Goal: Task Accomplishment & Management: Complete application form

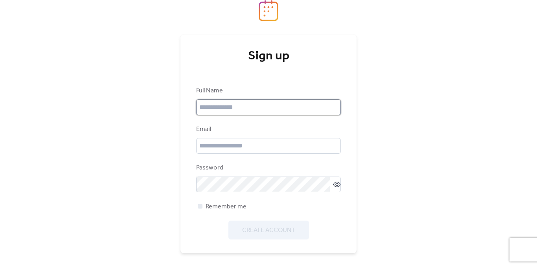
click at [277, 107] on input "text" at bounding box center [268, 107] width 145 height 16
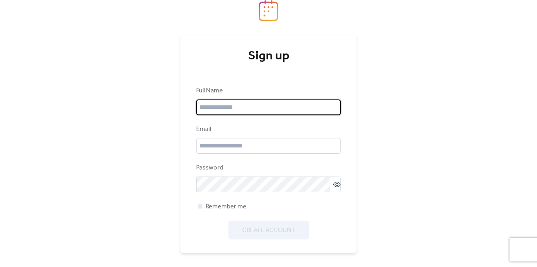
type input "**********"
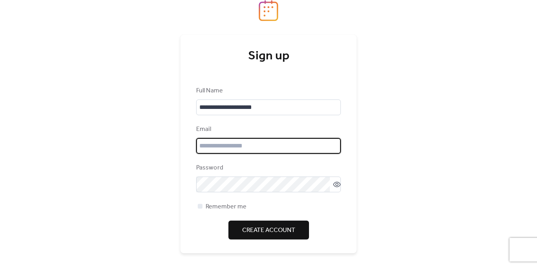
click at [229, 146] on input "email" at bounding box center [268, 146] width 145 height 16
type input "**********"
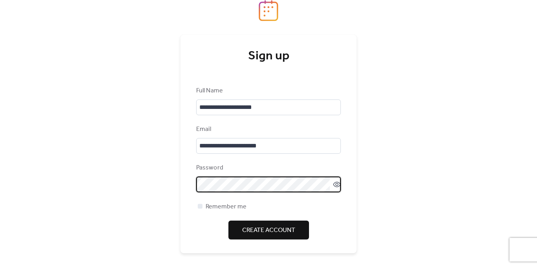
click at [334, 182] on icon at bounding box center [337, 184] width 8 height 8
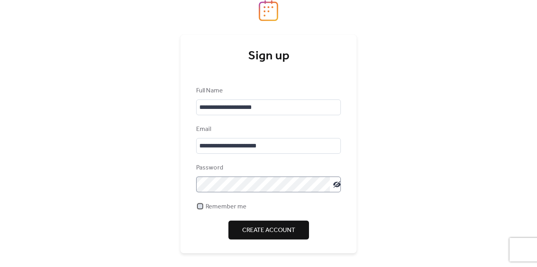
click at [217, 211] on span "Remember me" at bounding box center [225, 206] width 41 height 9
click at [215, 211] on span "Remember me" at bounding box center [225, 206] width 41 height 9
click at [212, 205] on span "Remember me" at bounding box center [225, 206] width 41 height 9
click at [248, 222] on button "Create Account" at bounding box center [268, 229] width 81 height 19
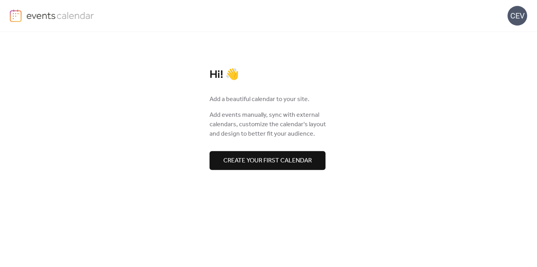
click at [240, 160] on span "Create your first calendar" at bounding box center [267, 160] width 88 height 9
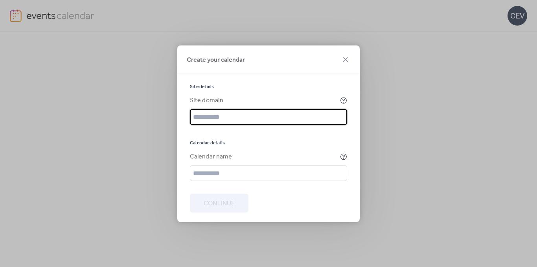
click at [209, 119] on input "text" at bounding box center [268, 117] width 157 height 16
type input "*"
paste input "**********"
type input "**********"
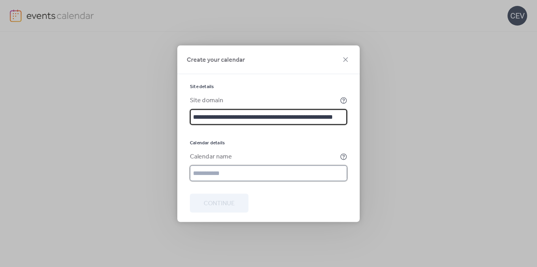
click at [233, 170] on input "text" at bounding box center [268, 173] width 157 height 16
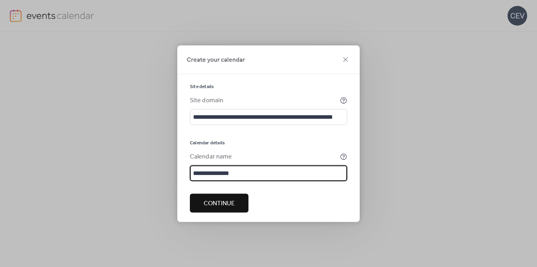
type input "**********"
click at [214, 203] on span "Continue" at bounding box center [218, 202] width 31 height 9
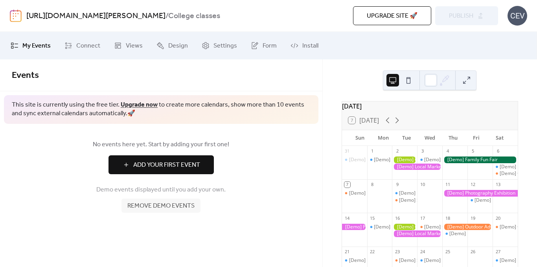
click at [168, 167] on span "Add Your First Event" at bounding box center [166, 164] width 67 height 9
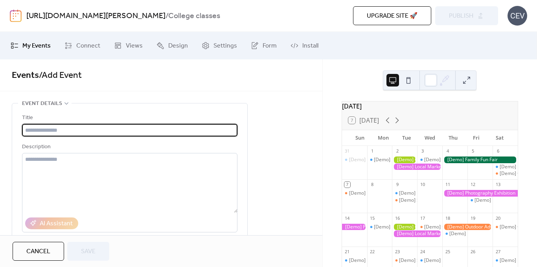
click at [109, 126] on input "text" at bounding box center [129, 130] width 215 height 13
type input "*"
paste input "**********"
type input "**********"
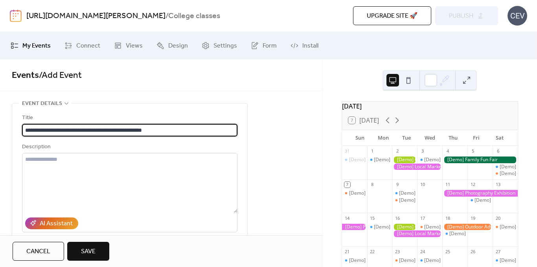
drag, startPoint x: 194, startPoint y: 131, endPoint x: 10, endPoint y: 123, distance: 184.8
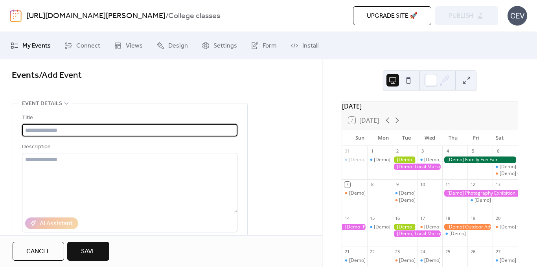
paste input "**********"
type input "**********"
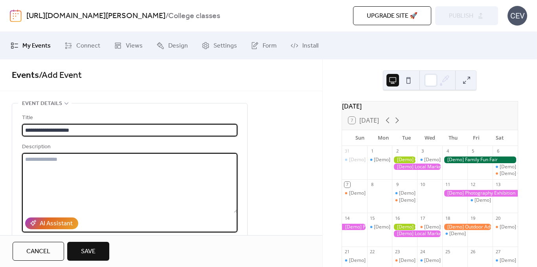
click at [99, 167] on textarea at bounding box center [129, 183] width 215 height 60
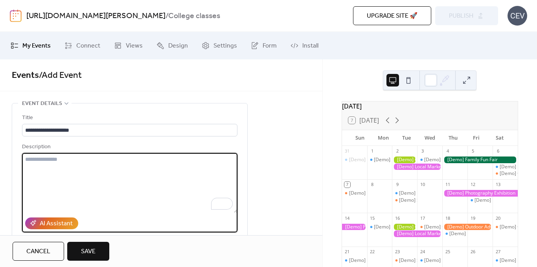
click at [147, 177] on textarea "To enrich screen reader interactions, please activate Accessibility in Grammarl…" at bounding box center [129, 183] width 215 height 60
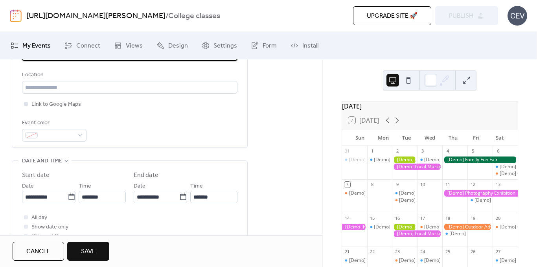
scroll to position [172, 0]
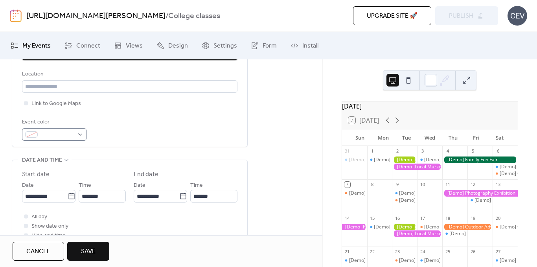
type textarea "**********"
click at [25, 131] on div at bounding box center [54, 134] width 64 height 13
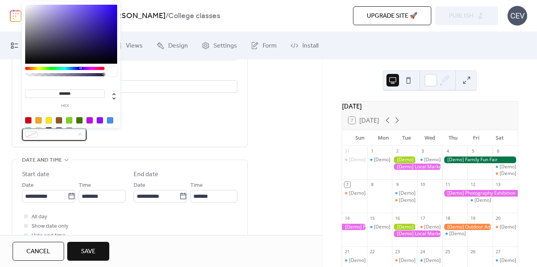
drag, startPoint x: 48, startPoint y: 134, endPoint x: 82, endPoint y: 110, distance: 42.4
click at [82, 110] on body "**********" at bounding box center [268, 133] width 537 height 267
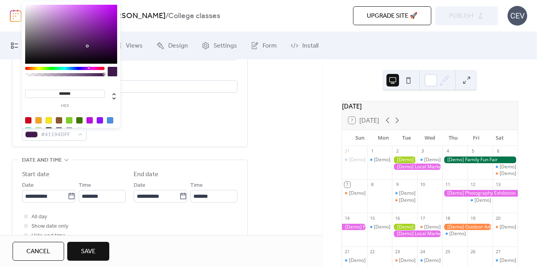
click at [88, 68] on div at bounding box center [64, 68] width 79 height 3
click at [88, 68] on div at bounding box center [89, 68] width 2 height 2
drag, startPoint x: 66, startPoint y: 31, endPoint x: 51, endPoint y: 12, distance: 24.9
click at [51, 12] on div at bounding box center [71, 34] width 92 height 59
type input "*******"
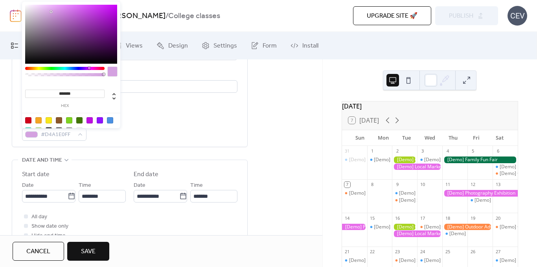
click at [165, 132] on div "Event color #D4A1E0FF" at bounding box center [129, 128] width 215 height 23
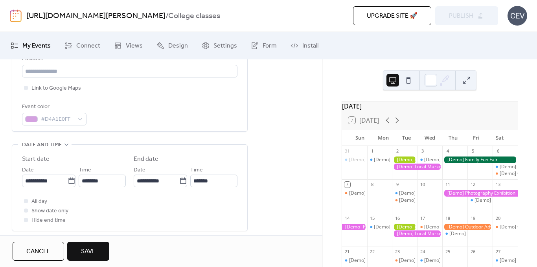
scroll to position [188, 0]
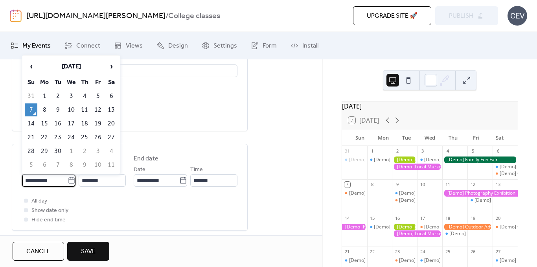
click at [58, 181] on input "**********" at bounding box center [45, 180] width 46 height 13
drag, startPoint x: 31, startPoint y: 180, endPoint x: 23, endPoint y: 180, distance: 7.5
click at [23, 180] on input "**********" at bounding box center [45, 180] width 46 height 13
type input "**********"
click at [109, 179] on input "********" at bounding box center [102, 180] width 47 height 13
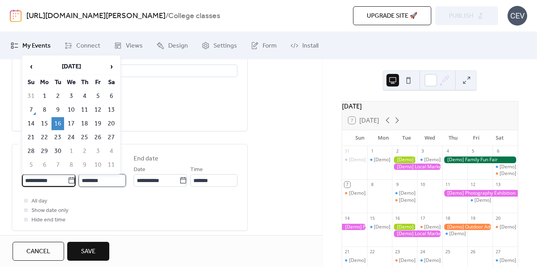
type input "**********"
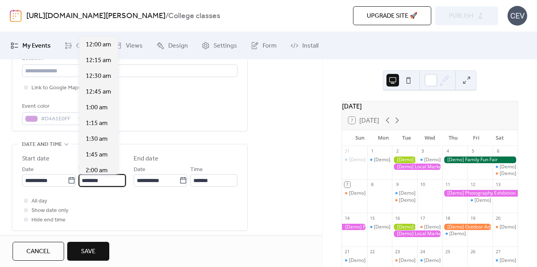
scroll to position [754, 0]
drag, startPoint x: 94, startPoint y: 180, endPoint x: 73, endPoint y: 180, distance: 20.8
click at [73, 180] on div "**********" at bounding box center [74, 176] width 104 height 22
drag, startPoint x: 96, startPoint y: 180, endPoint x: 73, endPoint y: 181, distance: 22.8
click at [73, 181] on div "**********" at bounding box center [74, 176] width 104 height 22
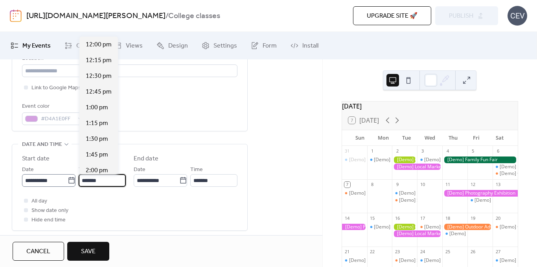
scroll to position [1163, 0]
type input "*******"
click at [216, 183] on input "*******" at bounding box center [213, 180] width 47 height 13
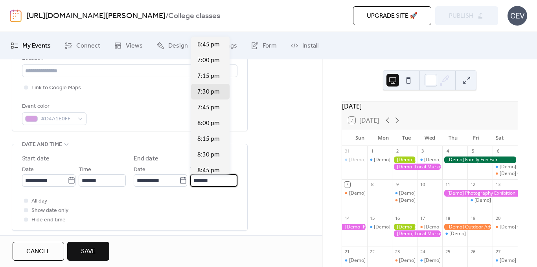
type input "*******"
drag, startPoint x: 215, startPoint y: 182, endPoint x: 181, endPoint y: 180, distance: 33.9
click at [181, 180] on div "**********" at bounding box center [186, 176] width 104 height 22
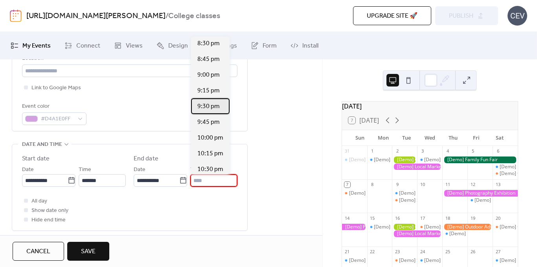
click at [210, 109] on span "9:30 pm" at bounding box center [208, 106] width 22 height 9
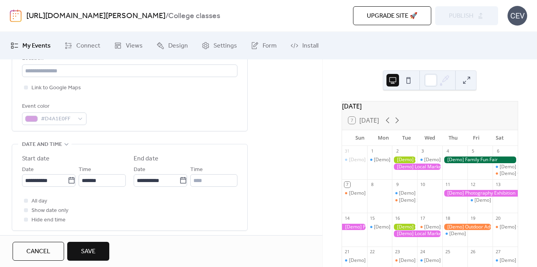
type input "*******"
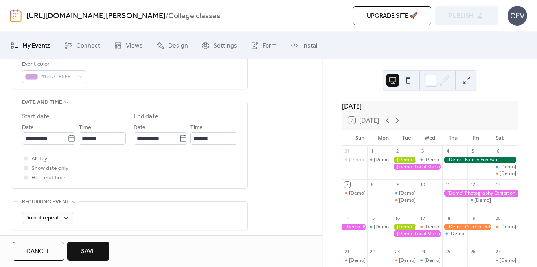
scroll to position [230, 0]
click at [29, 161] on div at bounding box center [26, 158] width 8 height 8
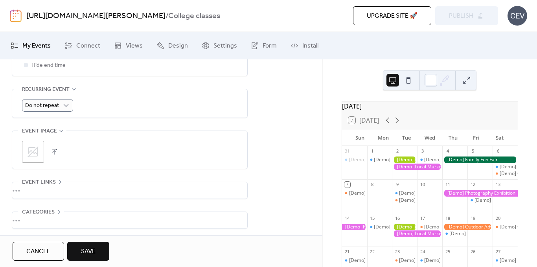
scroll to position [343, 0]
click at [36, 153] on icon at bounding box center [33, 151] width 13 height 13
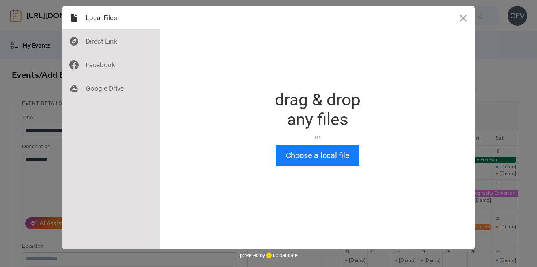
scroll to position [0, 0]
click at [295, 159] on button "Choose a local file" at bounding box center [317, 155] width 83 height 20
click at [461, 20] on button "Close" at bounding box center [463, 18] width 24 height 24
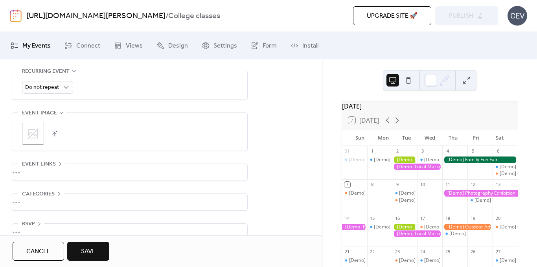
scroll to position [361, 0]
click at [40, 136] on div ";" at bounding box center [33, 133] width 22 height 22
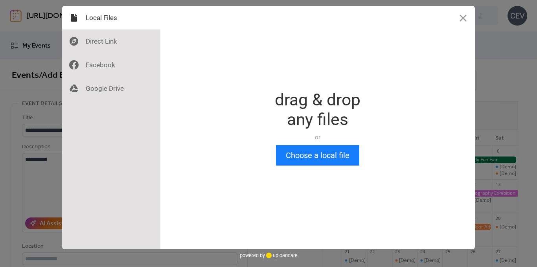
scroll to position [0, 0]
click at [302, 155] on button "Choose a local file" at bounding box center [317, 155] width 83 height 20
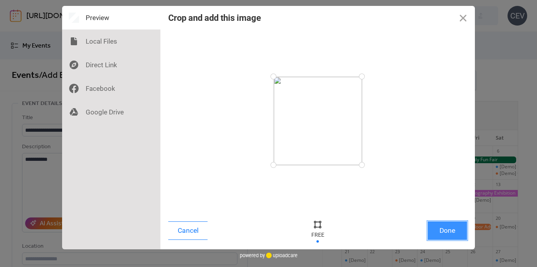
click at [450, 231] on button "Done" at bounding box center [446, 230] width 39 height 18
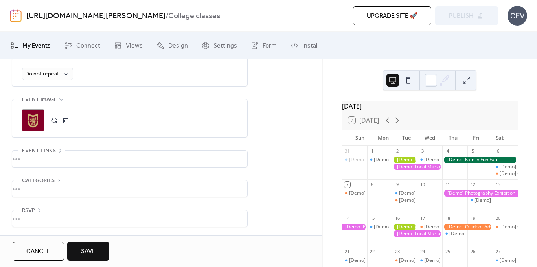
scroll to position [376, 0]
click at [64, 154] on div "•••" at bounding box center [129, 158] width 235 height 16
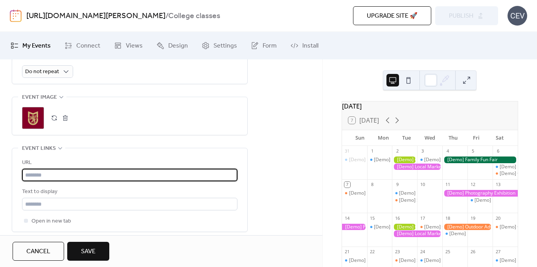
click at [47, 173] on input "text" at bounding box center [129, 175] width 215 height 13
paste input "**********"
type input "**********"
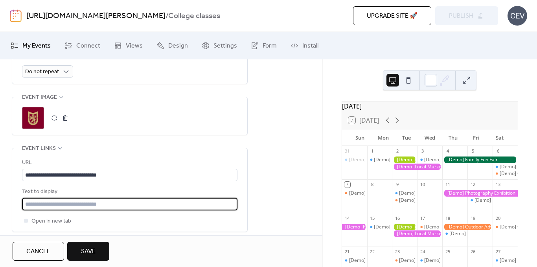
click at [75, 204] on input "text" at bounding box center [129, 204] width 215 height 13
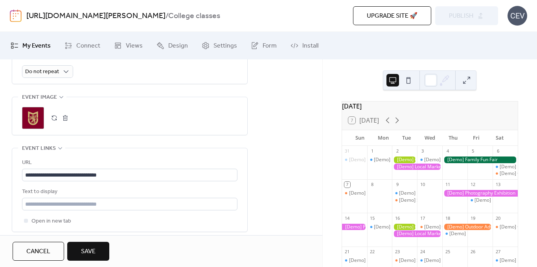
click at [117, 216] on div "Open in new tab" at bounding box center [129, 220] width 215 height 9
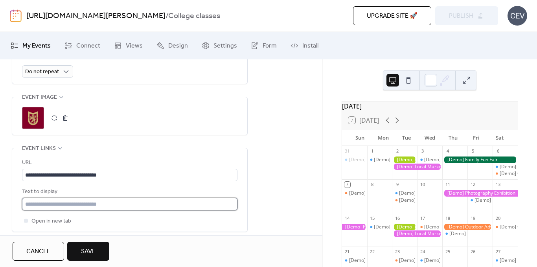
click at [109, 207] on input "text" at bounding box center [129, 204] width 215 height 13
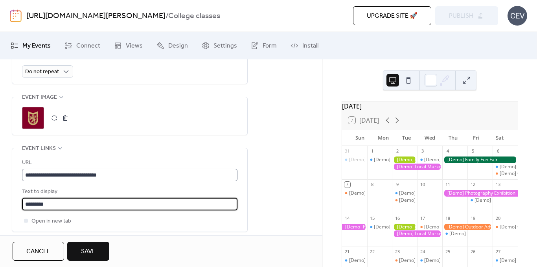
scroll to position [0, 0]
type input "*********"
click at [214, 179] on input "**********" at bounding box center [129, 175] width 215 height 13
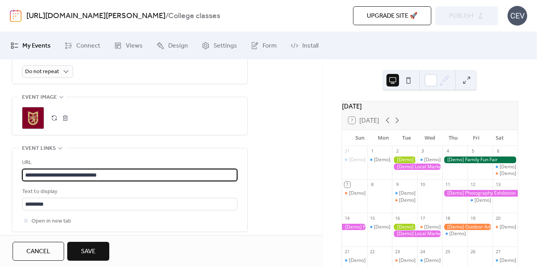
click at [89, 217] on div "Open in new tab" at bounding box center [129, 220] width 215 height 9
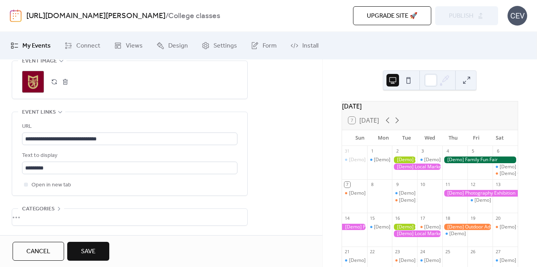
scroll to position [443, 0]
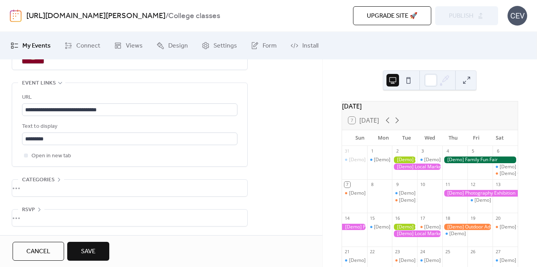
click at [86, 253] on span "Save" at bounding box center [88, 251] width 15 height 9
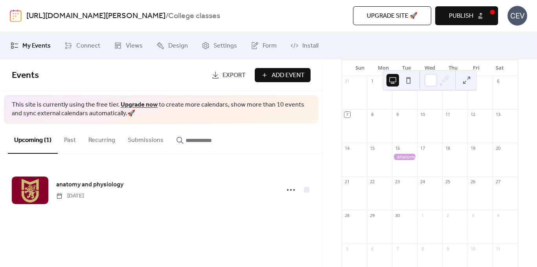
scroll to position [70, 0]
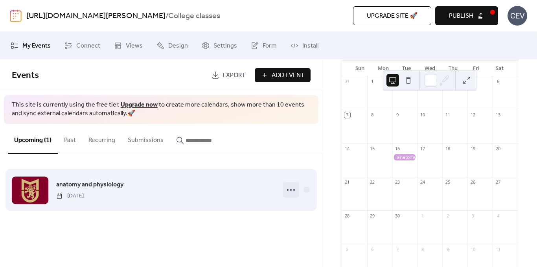
click at [289, 192] on icon at bounding box center [290, 189] width 13 height 13
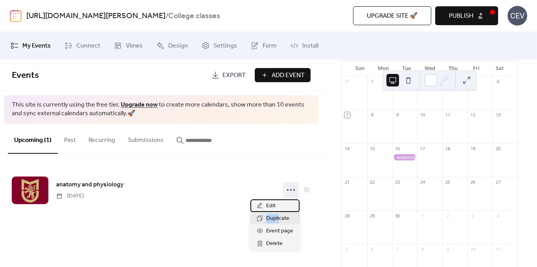
drag, startPoint x: 278, startPoint y: 205, endPoint x: 278, endPoint y: 216, distance: 11.4
click at [278, 216] on div "Edit Duplicate Event page Delete" at bounding box center [274, 224] width 49 height 50
click at [278, 216] on span "Duplicate" at bounding box center [277, 218] width 23 height 9
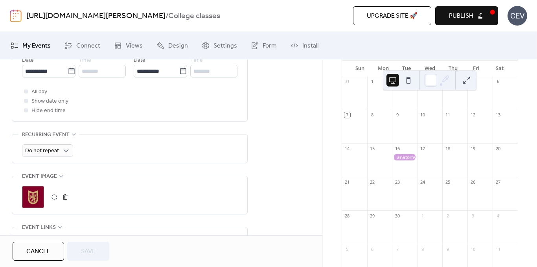
scroll to position [267, 0]
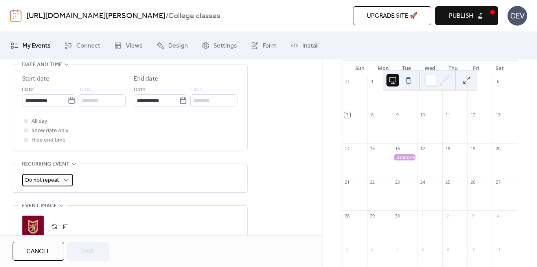
click at [46, 179] on span "Do not repeat" at bounding box center [42, 180] width 34 height 11
drag, startPoint x: 44, startPoint y: 223, endPoint x: 145, endPoint y: 244, distance: 103.9
click at [145, 244] on div "Cancel Save" at bounding box center [161, 251] width 297 height 19
click at [28, 249] on span "Cancel" at bounding box center [38, 251] width 24 height 9
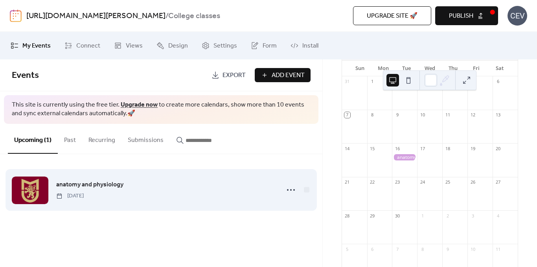
click at [299, 186] on div at bounding box center [296, 190] width 27 height 16
click at [293, 188] on icon at bounding box center [290, 189] width 13 height 13
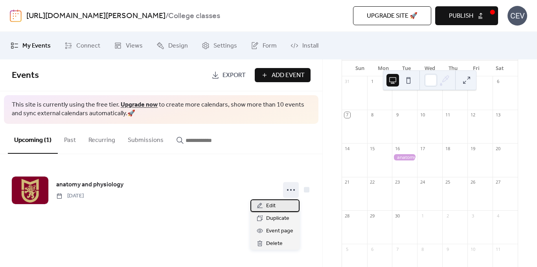
click at [278, 201] on div "Edit" at bounding box center [274, 205] width 49 height 13
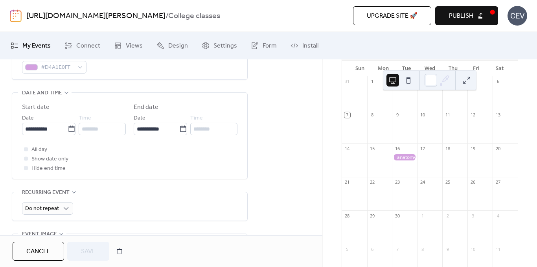
scroll to position [240, 0]
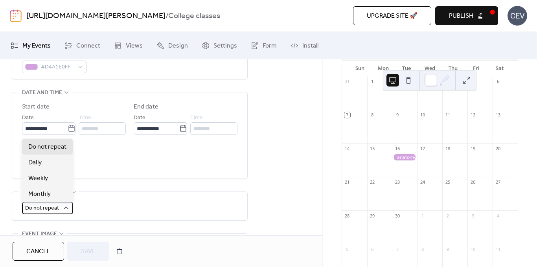
click at [54, 207] on span "Do not repeat" at bounding box center [42, 208] width 34 height 11
click at [46, 179] on span "Weekly" at bounding box center [38, 178] width 20 height 9
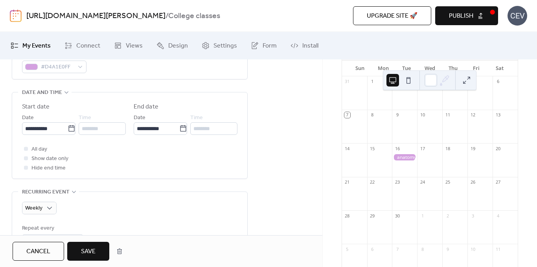
click at [93, 253] on span "Save" at bounding box center [88, 251] width 15 height 9
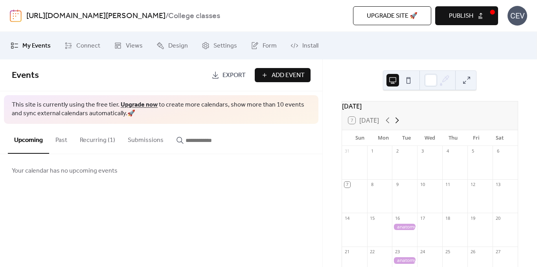
click at [398, 123] on icon at bounding box center [397, 120] width 4 height 6
click at [399, 125] on icon at bounding box center [396, 119] width 9 height 9
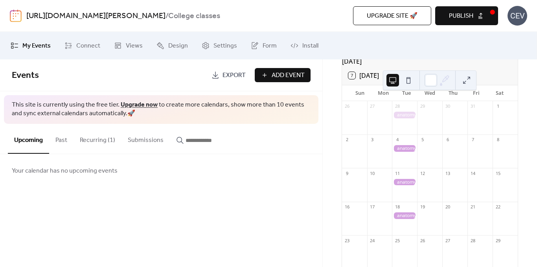
scroll to position [53, 0]
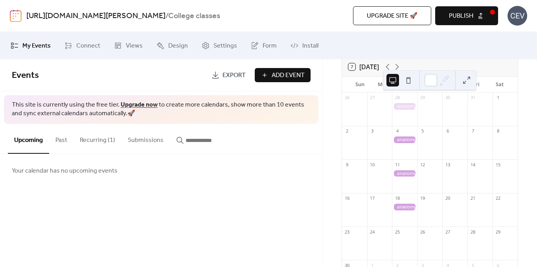
click at [404, 177] on div at bounding box center [404, 173] width 25 height 7
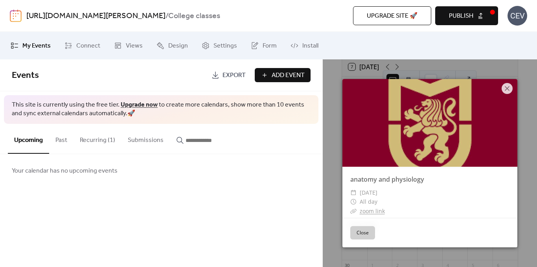
click at [359, 233] on button "Close" at bounding box center [362, 232] width 25 height 13
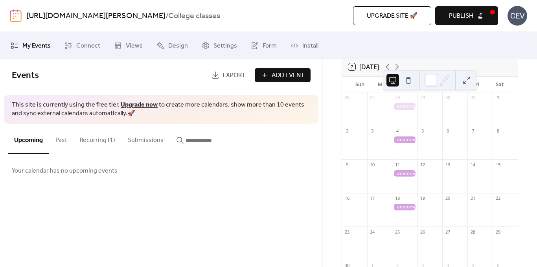
scroll to position [0, 0]
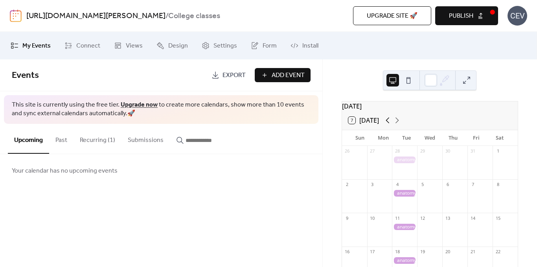
click at [389, 124] on icon at bounding box center [387, 119] width 9 height 9
click at [395, 121] on icon at bounding box center [396, 119] width 9 height 9
click at [385, 123] on icon at bounding box center [387, 119] width 9 height 9
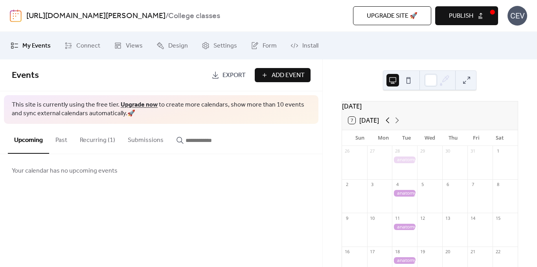
click at [385, 123] on icon at bounding box center [387, 119] width 9 height 9
click at [34, 140] on button "Upcoming" at bounding box center [28, 139] width 41 height 30
click at [83, 133] on button "Recurring (1)" at bounding box center [97, 138] width 48 height 29
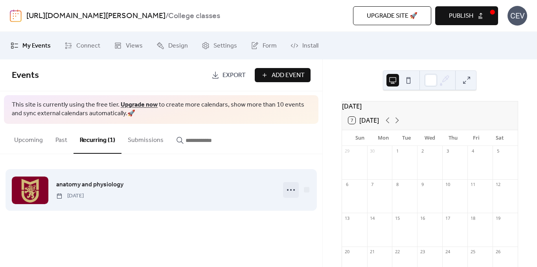
click at [289, 189] on icon at bounding box center [290, 189] width 13 height 13
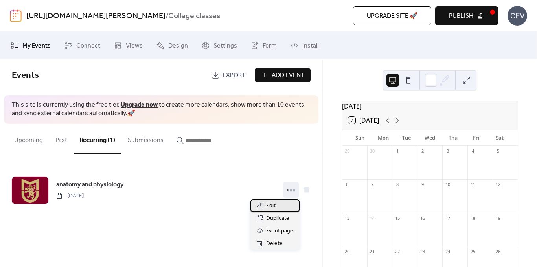
click at [275, 205] on span "Edit" at bounding box center [270, 205] width 9 height 9
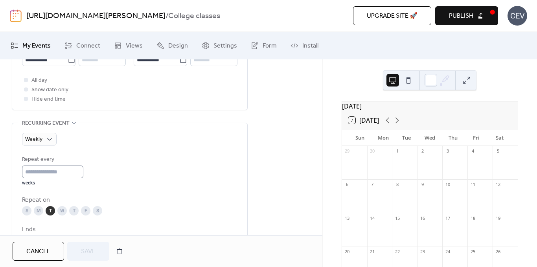
scroll to position [0, 0]
click at [82, 174] on input "*" at bounding box center [55, 171] width 66 height 13
type input "*"
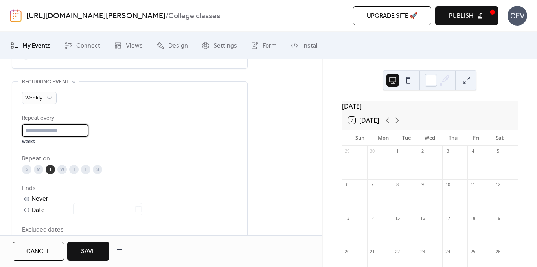
scroll to position [371, 0]
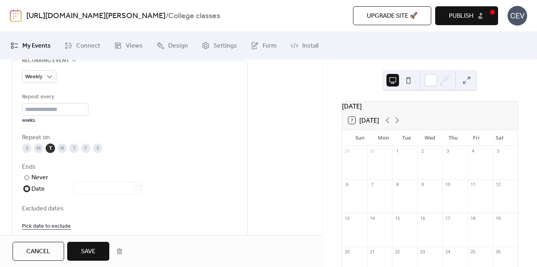
click at [108, 192] on div at bounding box center [103, 188] width 79 height 11
click at [112, 189] on input "text" at bounding box center [103, 187] width 61 height 13
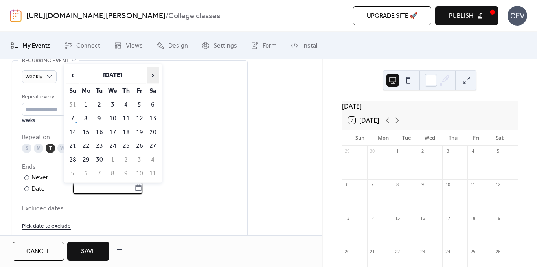
click at [156, 73] on span "›" at bounding box center [153, 75] width 12 height 16
drag, startPoint x: 156, startPoint y: 73, endPoint x: 111, endPoint y: 100, distance: 52.3
click at [111, 100] on table "‹ [DATE] › Su Mo Tu We Th Fr Sa 26 27 28 29 30 31 1 2 3 4 5 6 7 8 9 10 11 12 13…" at bounding box center [113, 123] width 94 height 115
click at [101, 118] on td "4" at bounding box center [99, 118] width 13 height 13
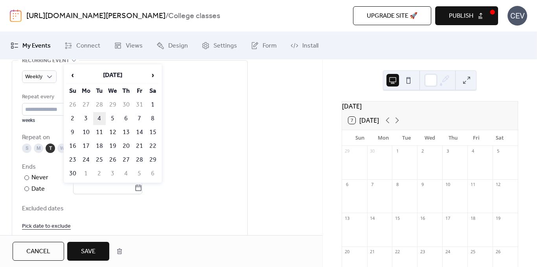
type input "**********"
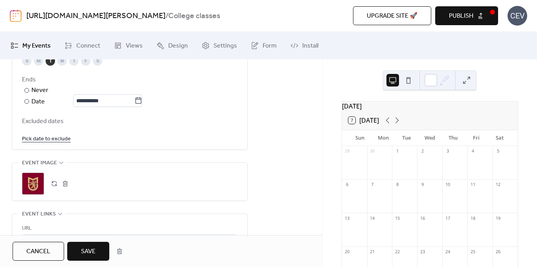
scroll to position [482, 0]
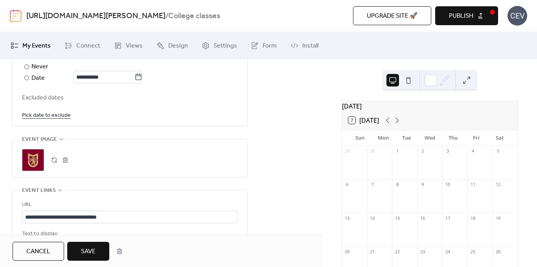
click at [88, 249] on span "Save" at bounding box center [88, 251] width 15 height 9
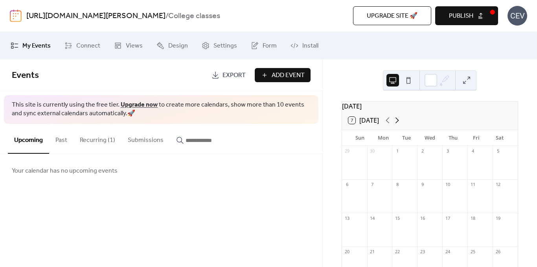
click at [395, 123] on icon at bounding box center [396, 119] width 9 height 9
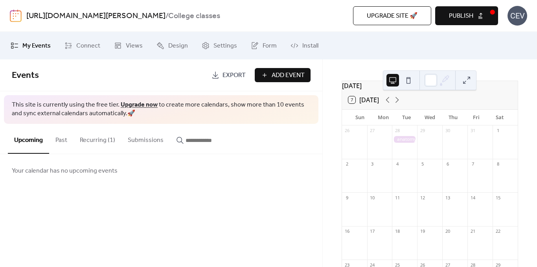
scroll to position [21, 0]
click at [387, 104] on icon at bounding box center [387, 99] width 9 height 9
click at [412, 142] on div at bounding box center [404, 139] width 25 height 7
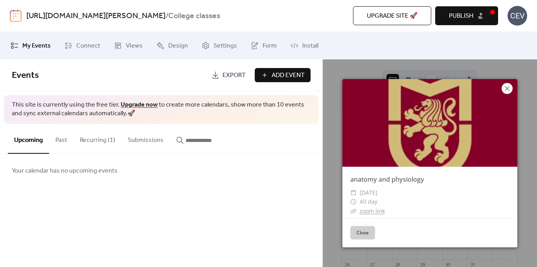
click at [509, 87] on icon at bounding box center [506, 88] width 9 height 9
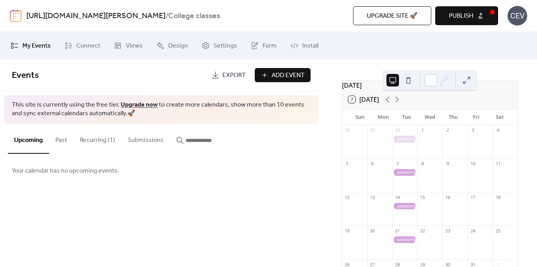
click at [94, 137] on button "Recurring (1)" at bounding box center [97, 138] width 48 height 29
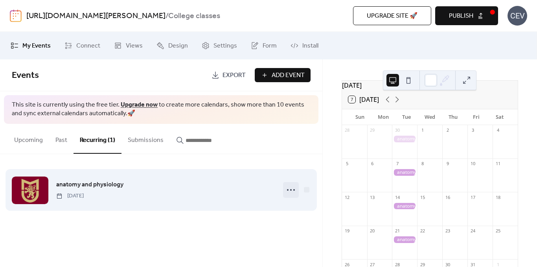
click at [296, 188] on icon at bounding box center [290, 189] width 13 height 13
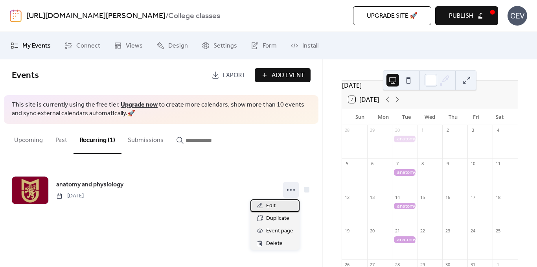
click at [277, 207] on div "Edit" at bounding box center [274, 205] width 49 height 13
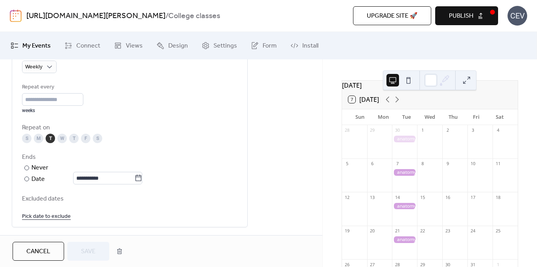
scroll to position [381, 0]
click at [126, 180] on input "**********" at bounding box center [103, 177] width 61 height 13
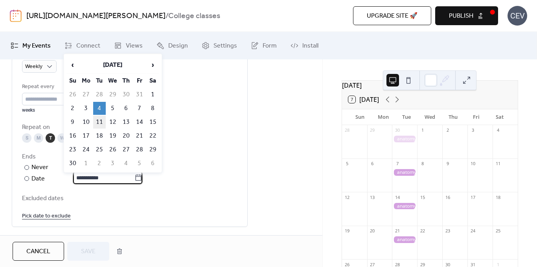
click at [96, 119] on td "11" at bounding box center [99, 121] width 13 height 13
type input "**********"
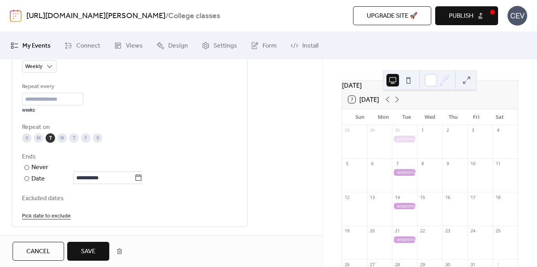
click at [83, 253] on span "Save" at bounding box center [88, 251] width 15 height 9
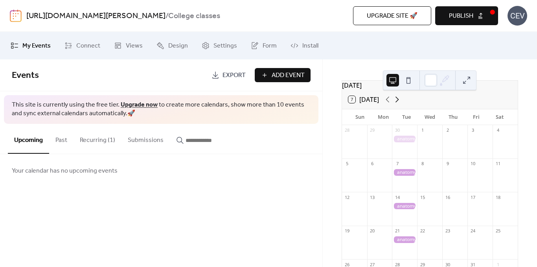
click at [394, 104] on icon at bounding box center [396, 99] width 9 height 9
click at [389, 104] on icon at bounding box center [387, 99] width 9 height 9
click at [388, 104] on icon at bounding box center [387, 99] width 9 height 9
click at [464, 79] on button at bounding box center [466, 80] width 13 height 13
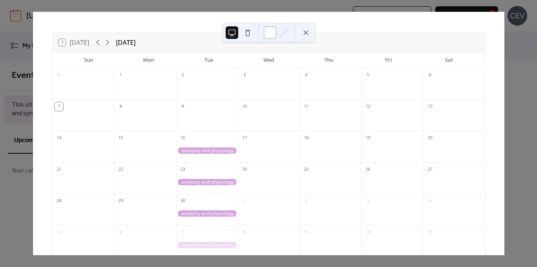
click at [274, 27] on div at bounding box center [270, 32] width 13 height 13
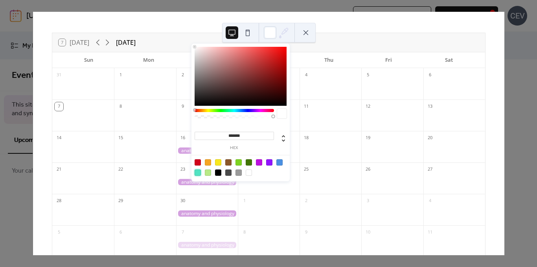
click at [200, 171] on div at bounding box center [197, 172] width 6 height 6
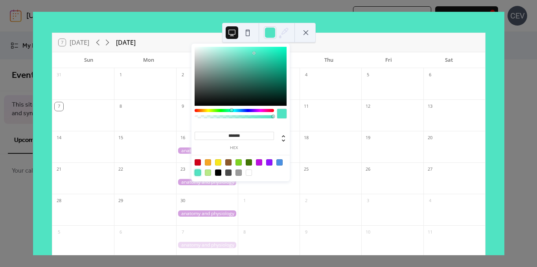
click at [200, 171] on div at bounding box center [197, 172] width 6 height 6
click at [251, 167] on div at bounding box center [241, 167] width 100 height 25
click at [251, 169] on div at bounding box center [241, 167] width 100 height 25
click at [247, 175] on div at bounding box center [248, 172] width 6 height 6
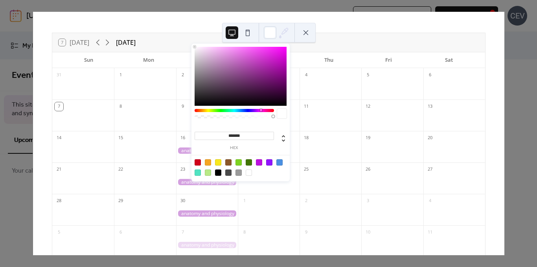
drag, startPoint x: 254, startPoint y: 110, endPoint x: 260, endPoint y: 110, distance: 6.7
click at [260, 110] on div at bounding box center [233, 110] width 79 height 3
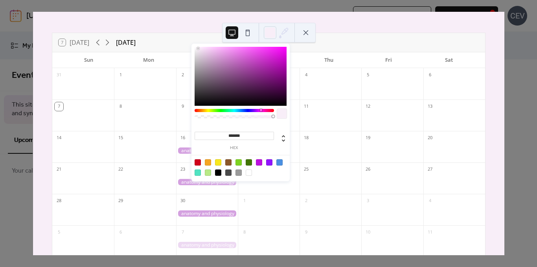
type input "*******"
drag, startPoint x: 236, startPoint y: 84, endPoint x: 197, endPoint y: 48, distance: 52.8
click at [197, 48] on div at bounding box center [240, 76] width 92 height 59
click at [235, 38] on button at bounding box center [231, 32] width 13 height 13
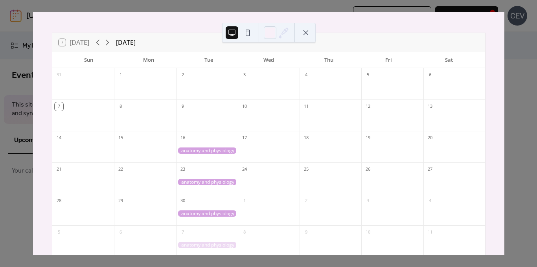
click at [249, 33] on button at bounding box center [247, 32] width 13 height 13
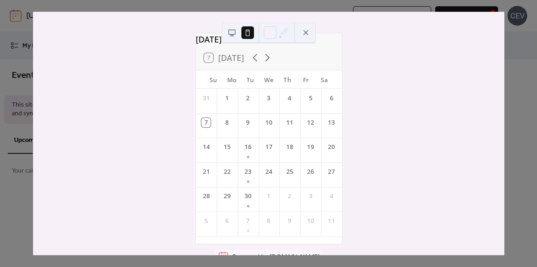
click at [228, 35] on button at bounding box center [231, 32] width 13 height 13
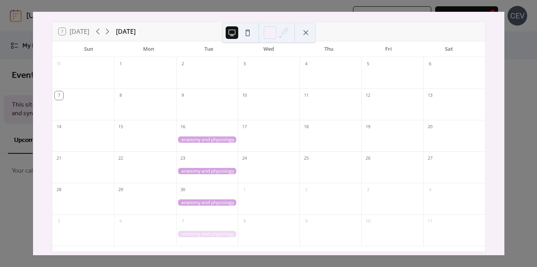
scroll to position [17, 0]
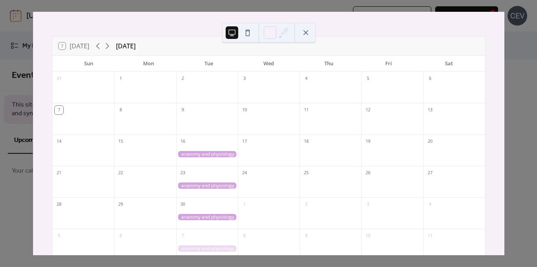
click at [303, 36] on button at bounding box center [305, 32] width 13 height 13
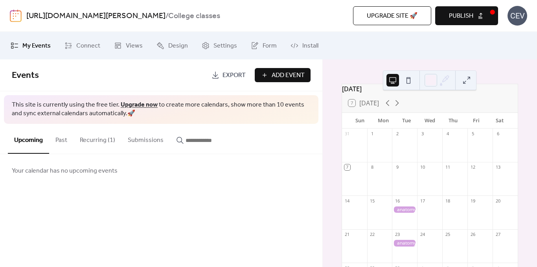
click at [69, 144] on button "Past" at bounding box center [61, 138] width 24 height 29
click at [106, 145] on button "Recurring (1)" at bounding box center [97, 138] width 48 height 29
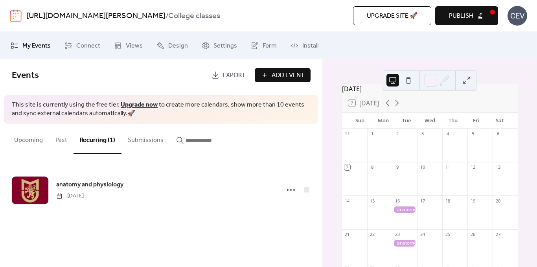
click at [143, 139] on button "Submissions" at bounding box center [145, 138] width 48 height 29
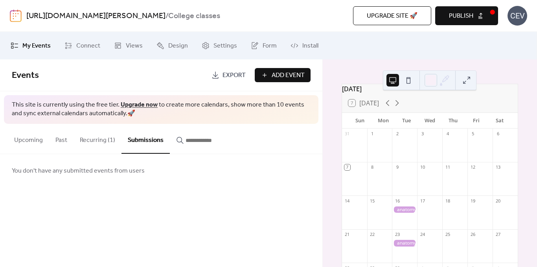
click at [187, 134] on button "button" at bounding box center [204, 138] width 69 height 29
click at [82, 143] on button "Recurring (1)" at bounding box center [97, 138] width 48 height 29
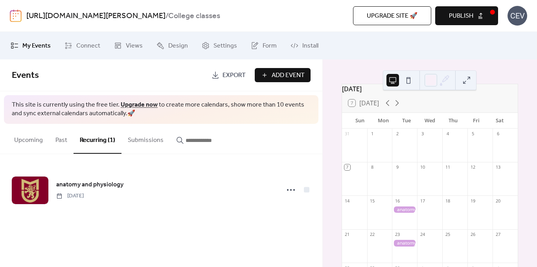
click at [275, 76] on span "Add Event" at bounding box center [287, 75] width 33 height 9
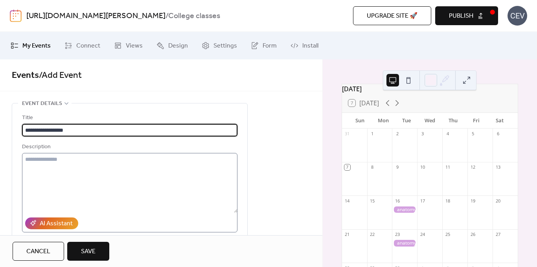
type input "**********"
click at [66, 168] on textarea at bounding box center [129, 183] width 215 height 60
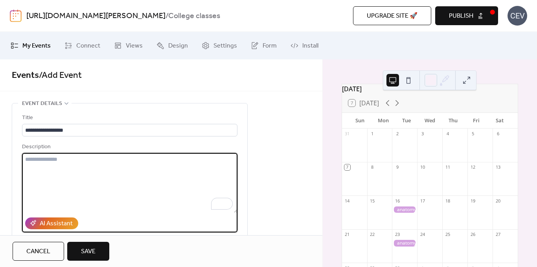
click at [463, 82] on button at bounding box center [466, 80] width 13 height 13
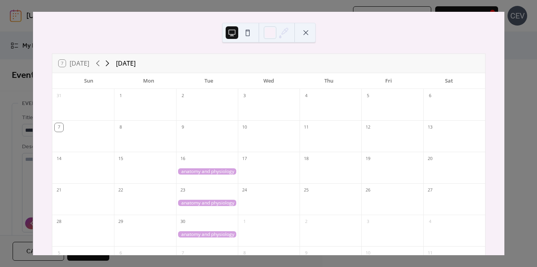
click at [110, 62] on icon at bounding box center [107, 63] width 9 height 9
click at [96, 62] on icon at bounding box center [97, 63] width 9 height 9
click at [302, 26] on div at bounding box center [268, 33] width 93 height 20
click at [307, 34] on button at bounding box center [305, 32] width 13 height 13
